Goal: Find specific page/section: Find specific page/section

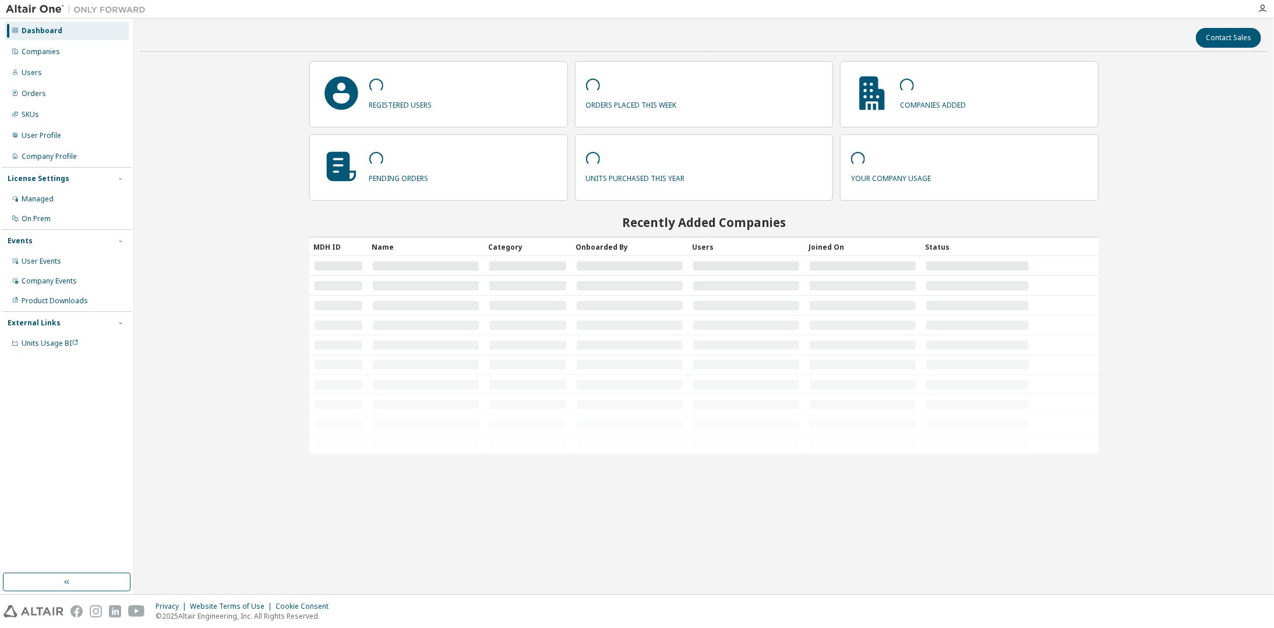
click at [51, 56] on div "Companies" at bounding box center [41, 51] width 38 height 9
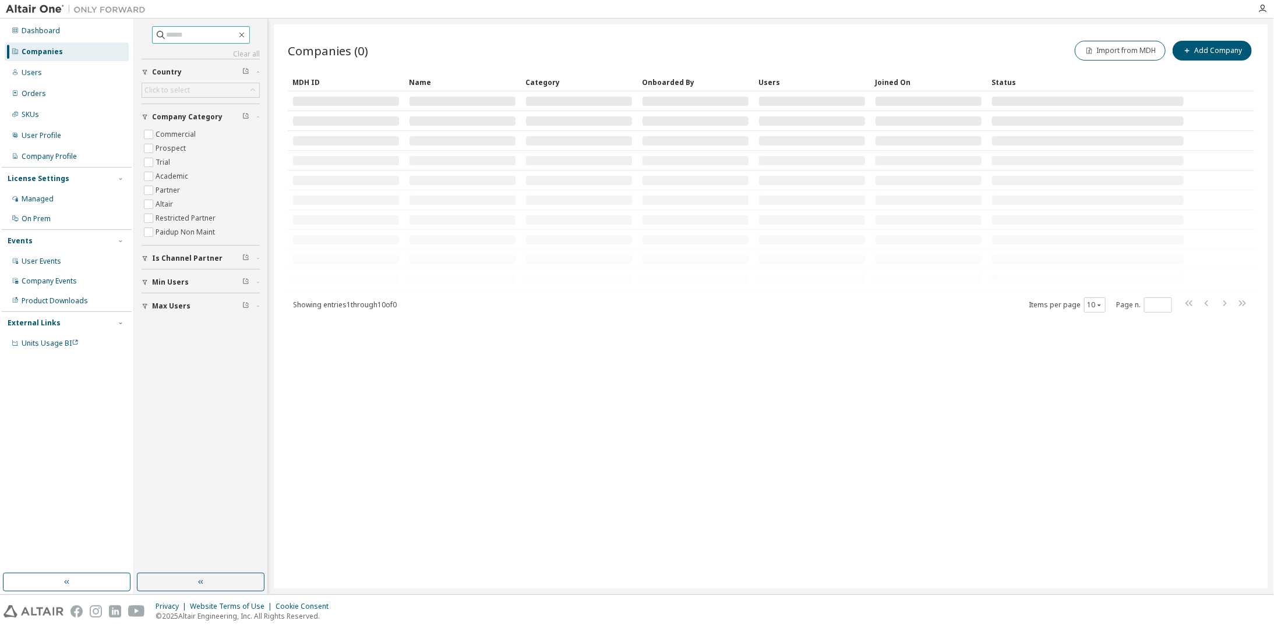
click at [179, 38] on input "text" at bounding box center [202, 35] width 70 height 12
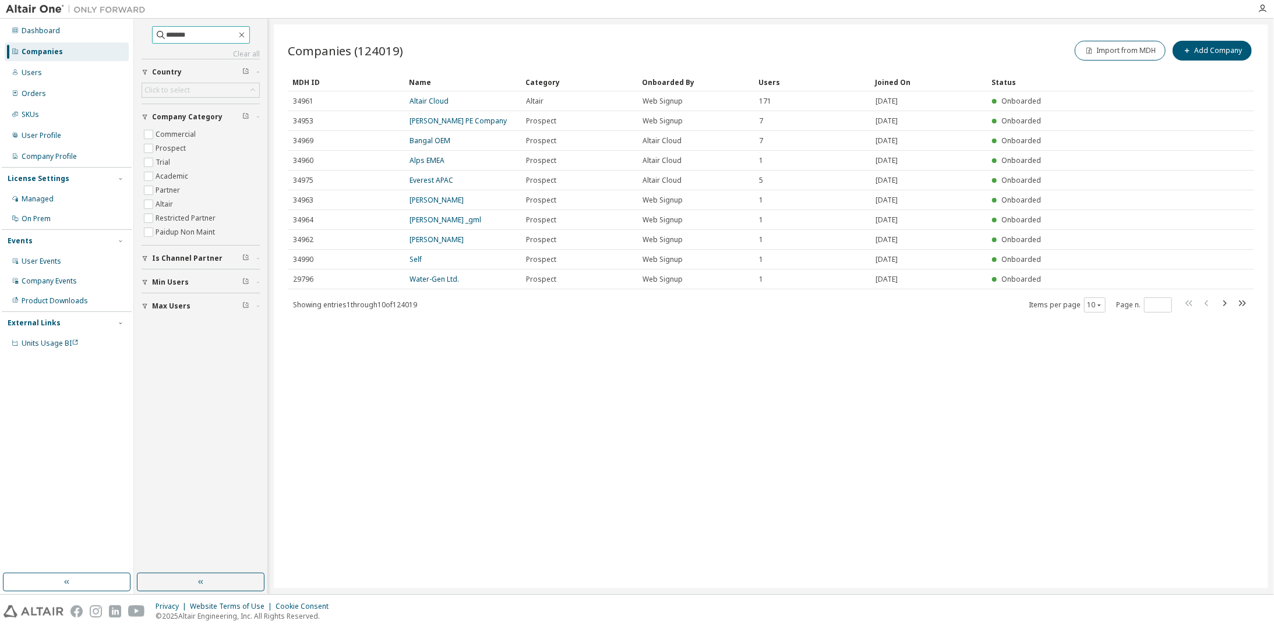
type input "*******"
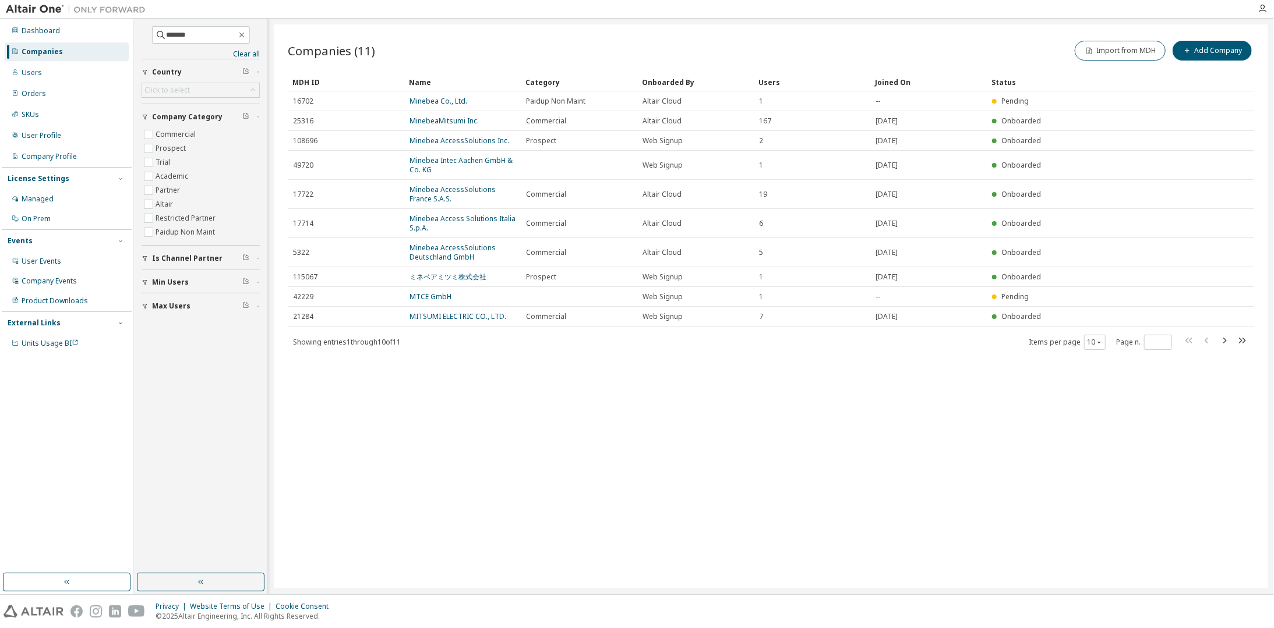
click at [441, 190] on link "Minebea AccessSolutions France S.A.S." at bounding box center [452, 194] width 86 height 19
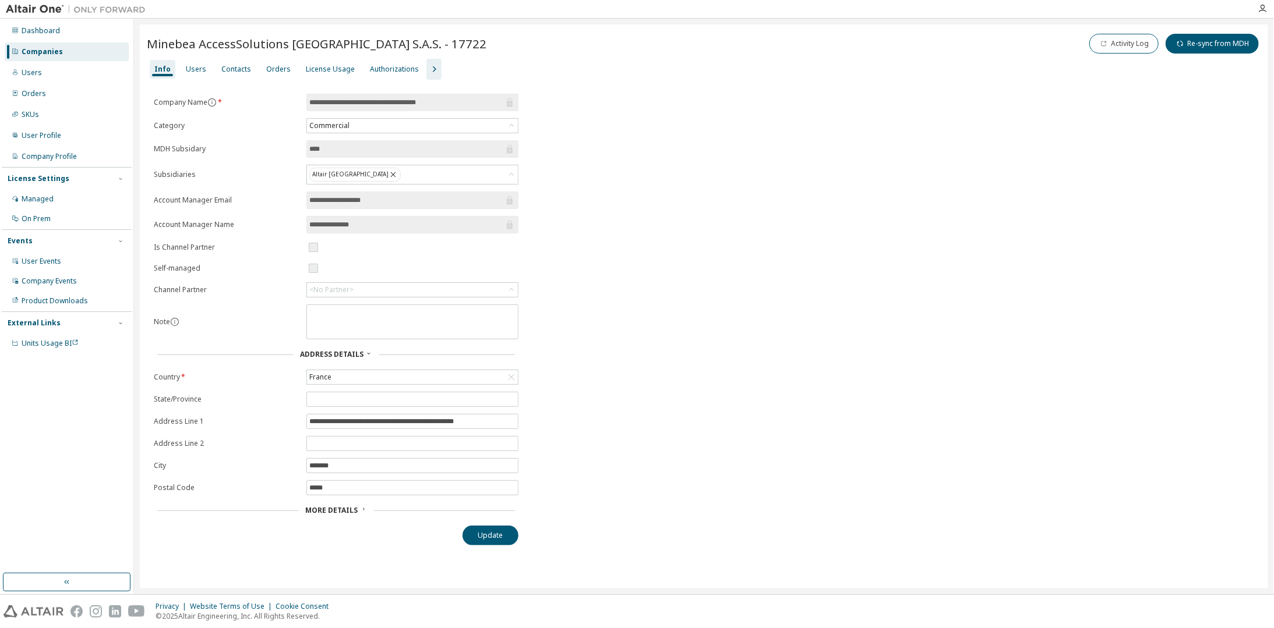
click at [193, 70] on div "Users" at bounding box center [196, 69] width 20 height 9
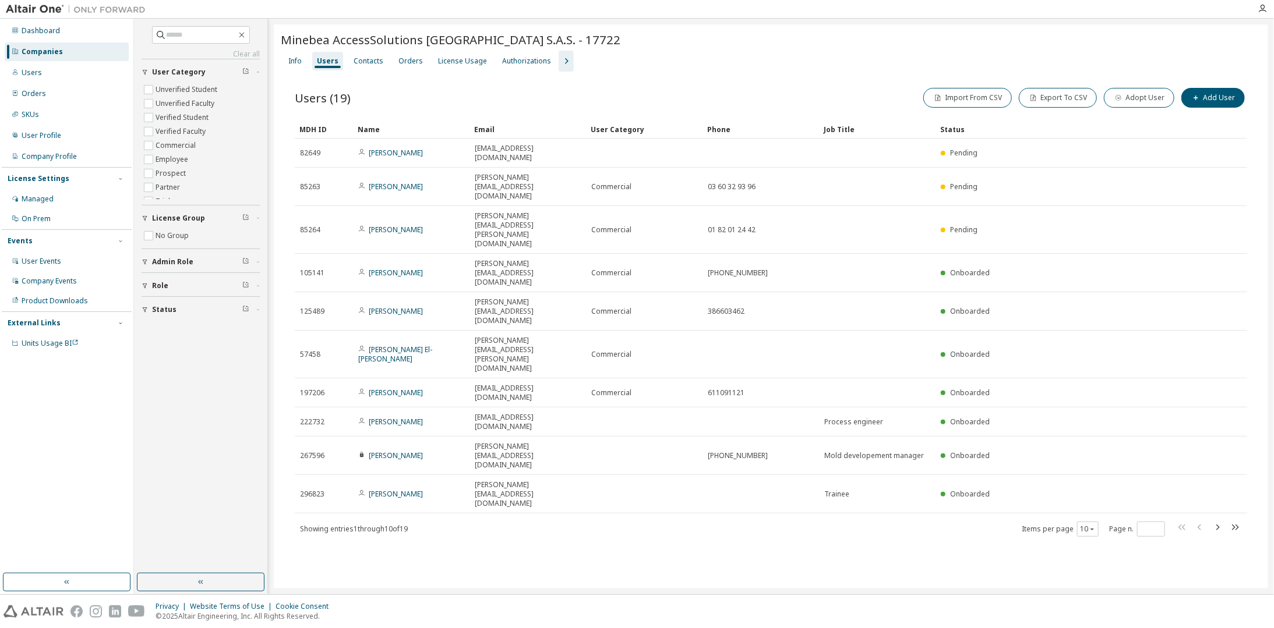
click at [1222, 521] on icon "button" at bounding box center [1217, 528] width 14 height 14
type input "*"
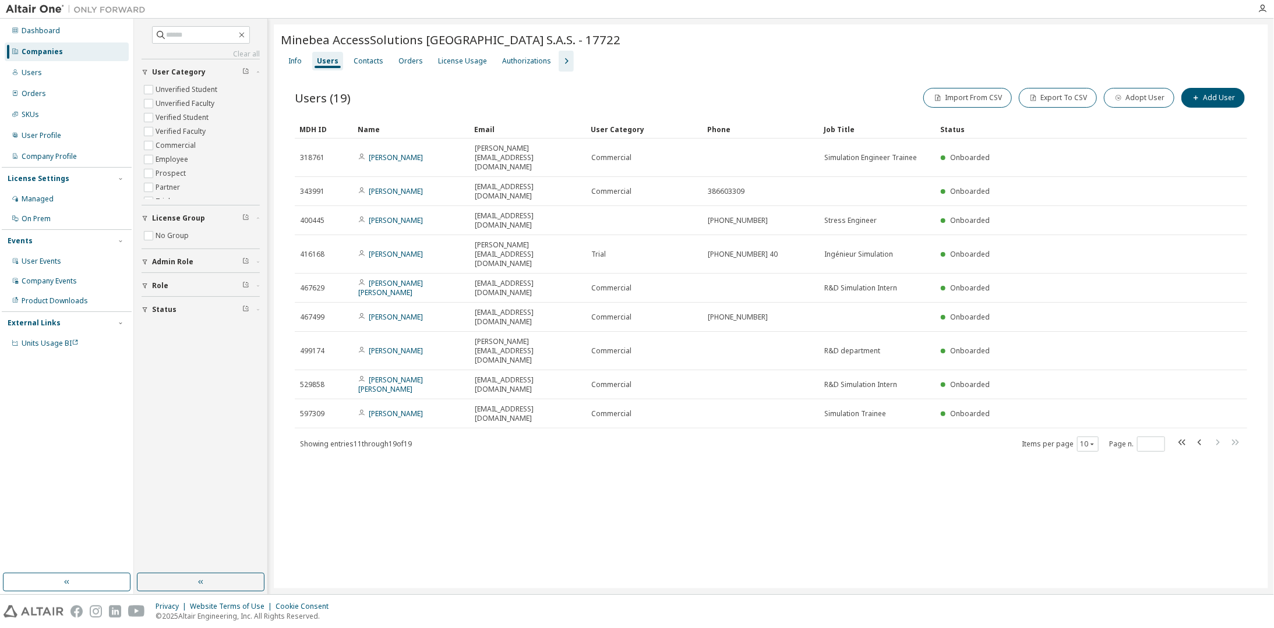
click at [1222, 353] on div "MDH ID Name Email User Category Phone Job Title Status 318761 [PERSON_NAME] [PE…" at bounding box center [771, 286] width 952 height 333
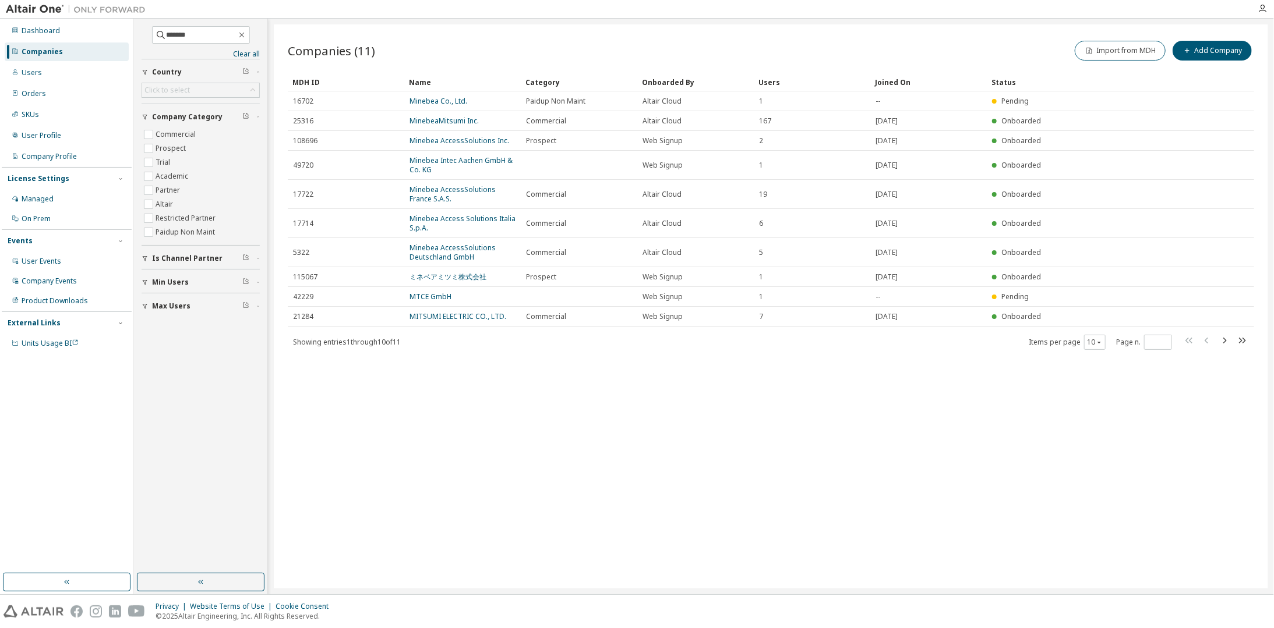
click at [482, 220] on link "Minebea Access Solutions Italia S.p.A." at bounding box center [462, 223] width 106 height 19
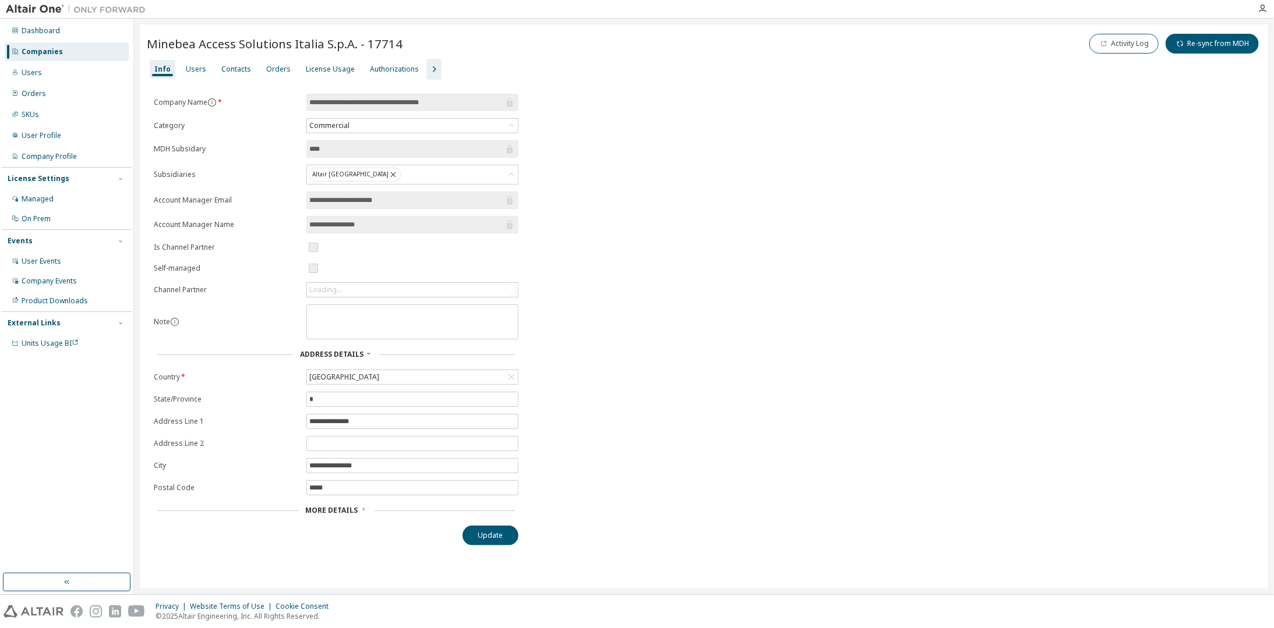
click at [200, 73] on div "Users" at bounding box center [196, 69] width 20 height 9
